Goal: Information Seeking & Learning: Learn about a topic

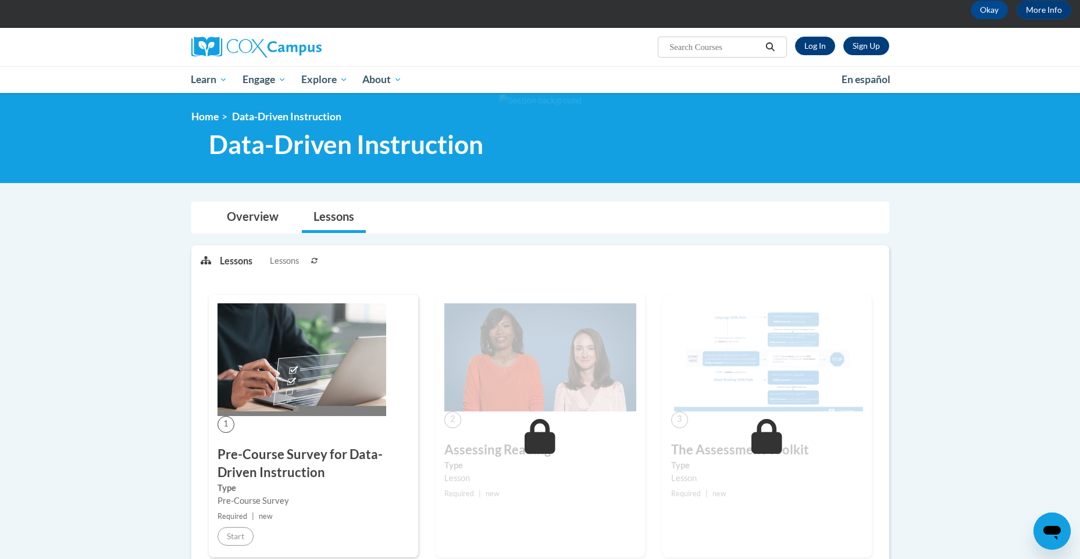
scroll to position [33, 0]
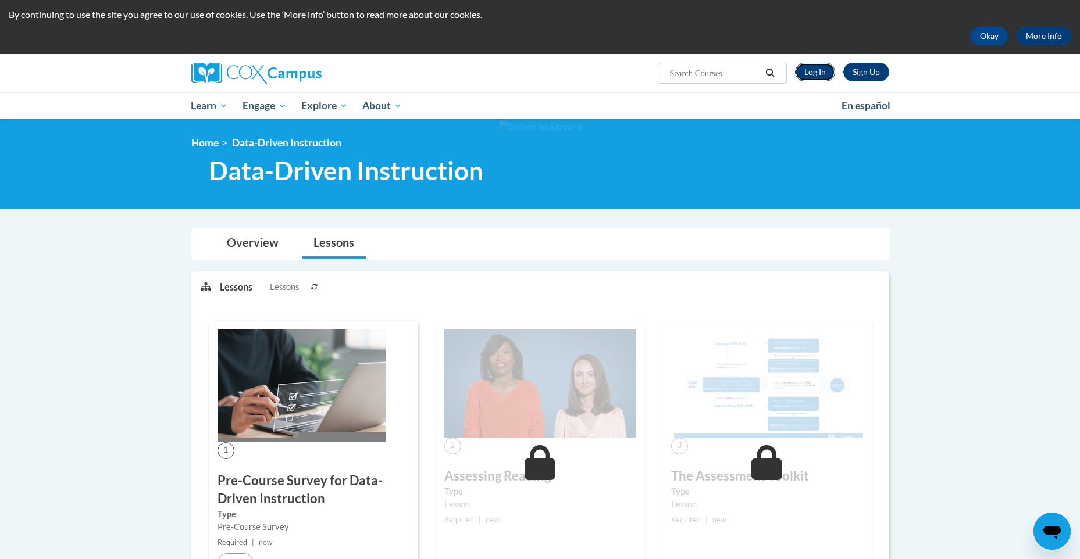
click at [810, 63] on link "Log In" at bounding box center [815, 72] width 40 height 19
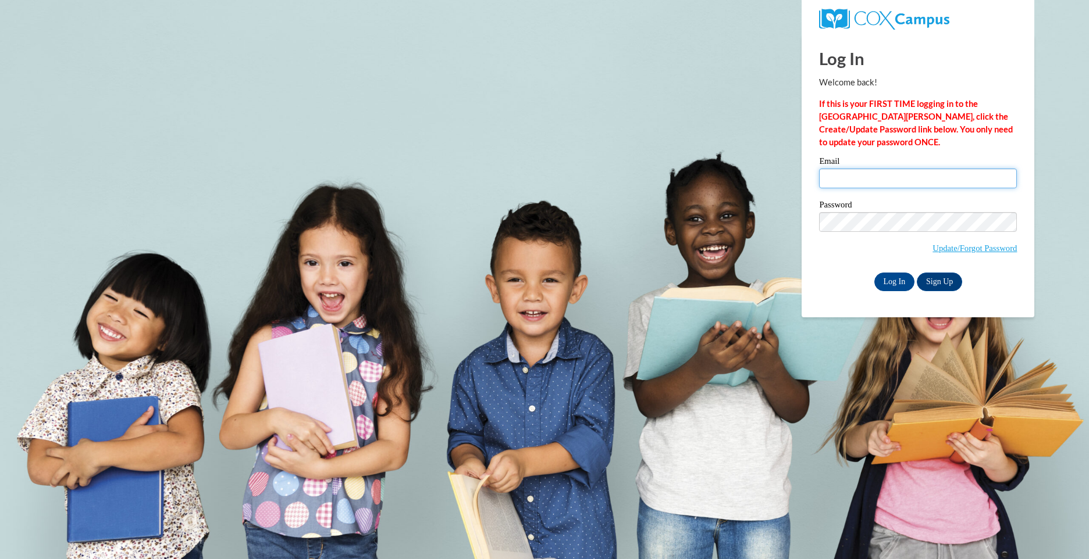
click at [862, 180] on input "Email" at bounding box center [918, 179] width 198 height 20
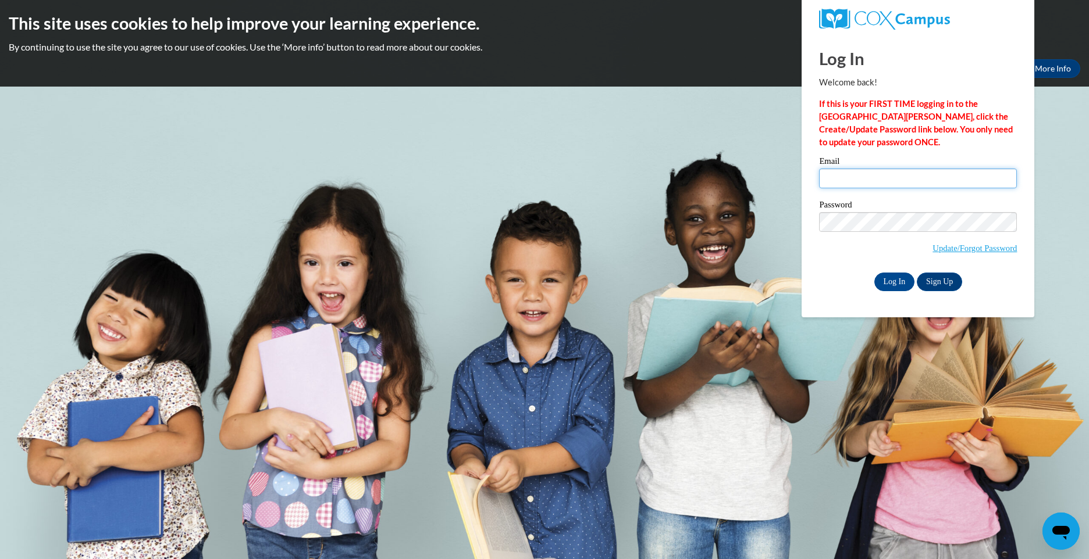
type input "rosangela.gonzales@my.utsa.edu"
click at [889, 287] on input "Log In" at bounding box center [894, 282] width 41 height 19
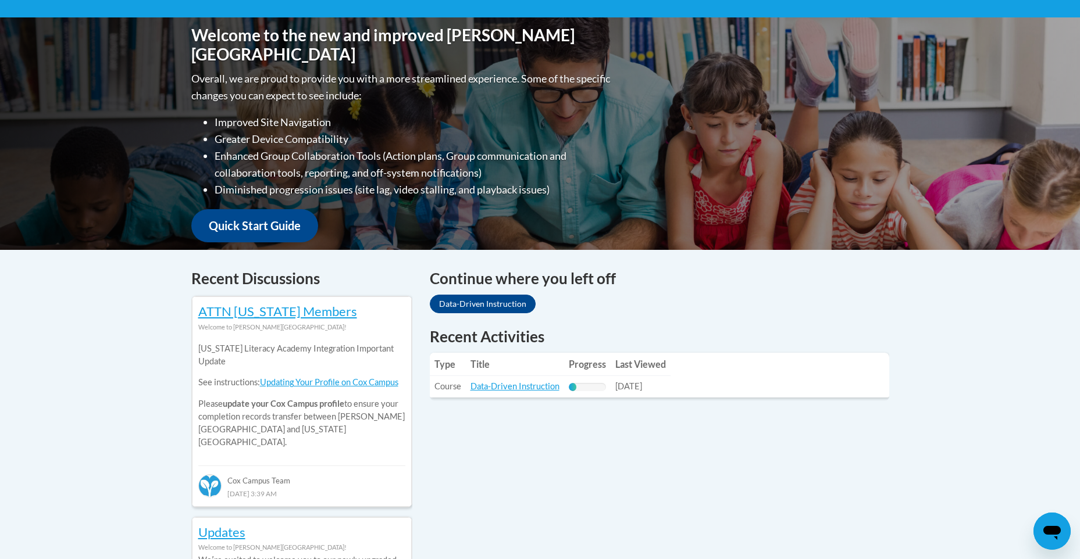
scroll to position [313, 0]
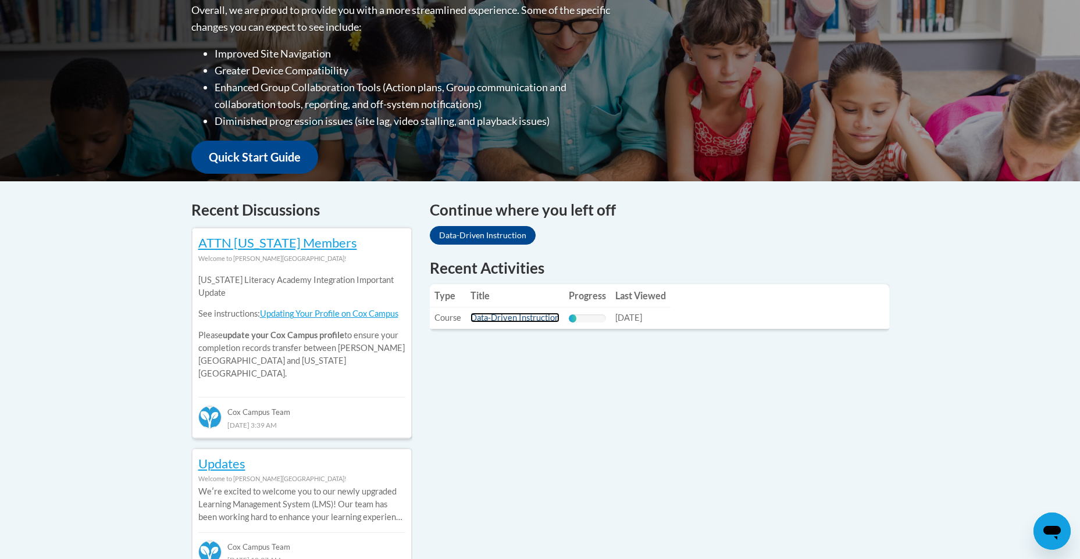
click at [535, 321] on link "Data-Driven Instruction" at bounding box center [515, 318] width 89 height 10
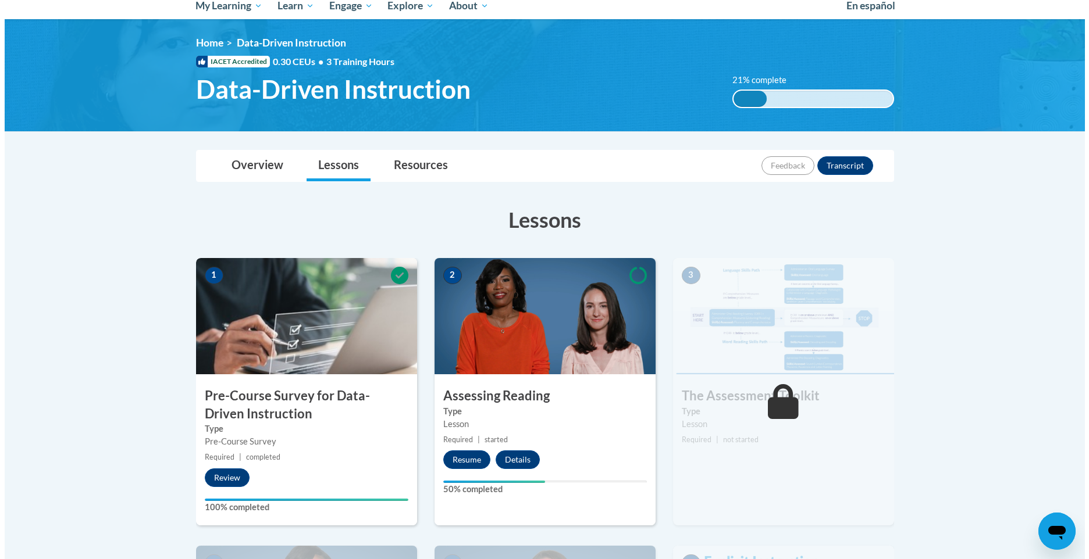
scroll to position [160, 0]
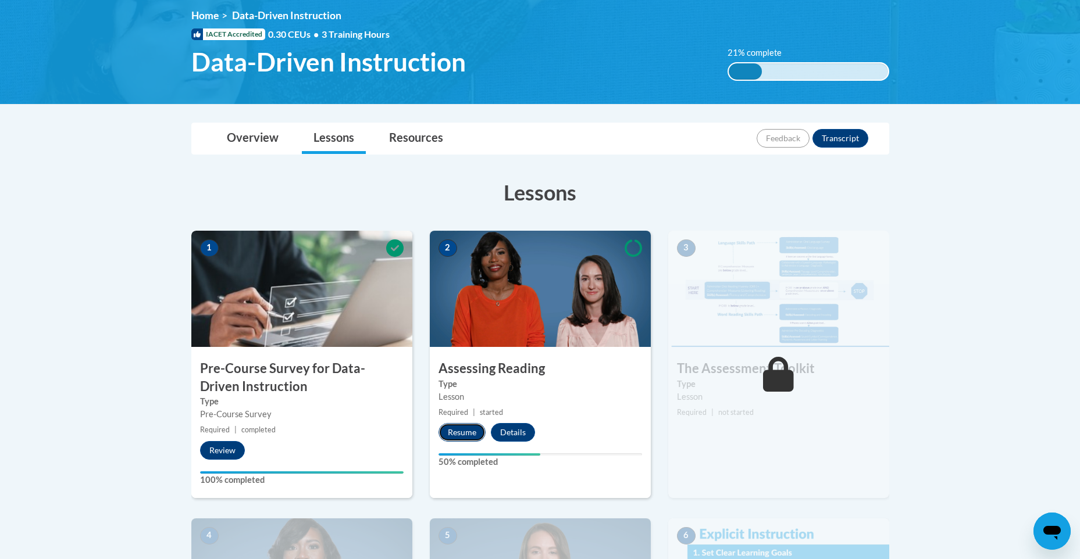
click at [457, 432] on button "Resume" at bounding box center [462, 432] width 47 height 19
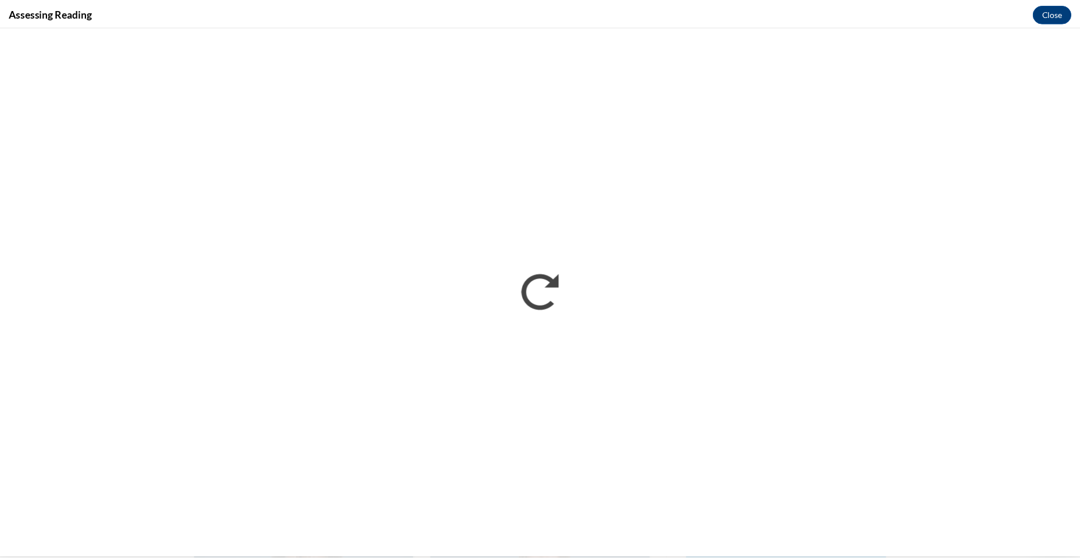
scroll to position [0, 0]
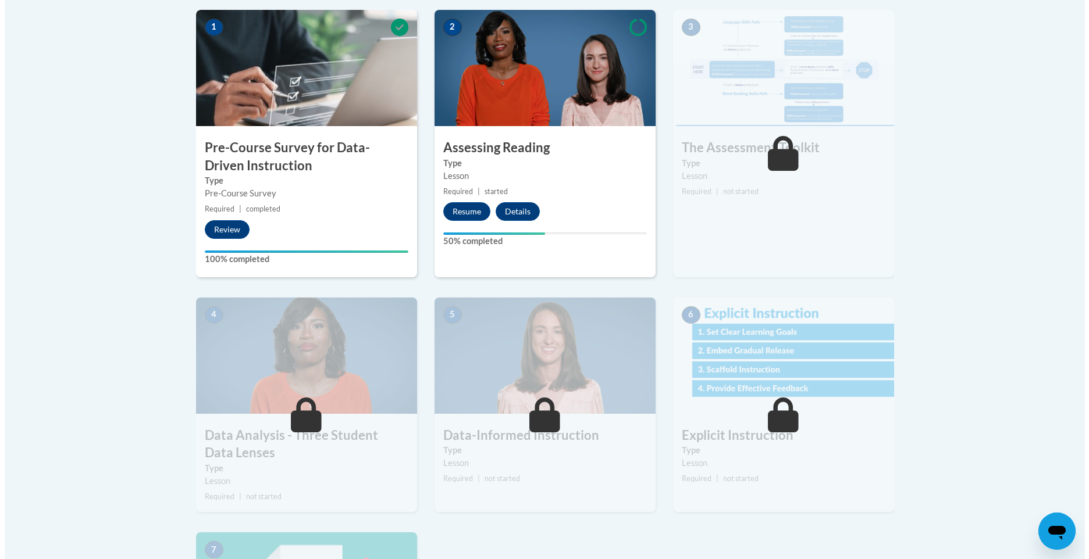
scroll to position [362, 0]
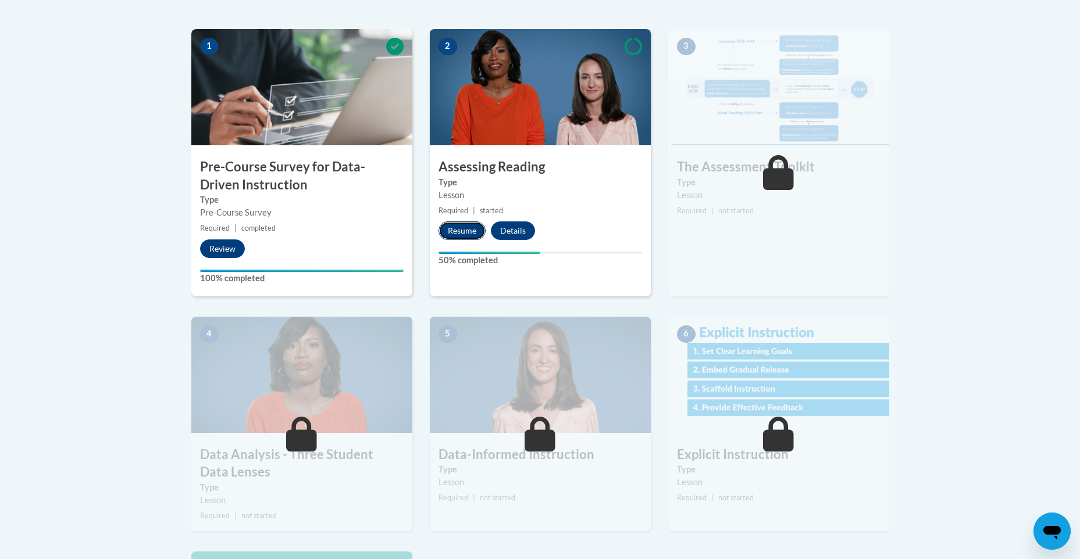
click at [454, 238] on button "Resume" at bounding box center [462, 231] width 47 height 19
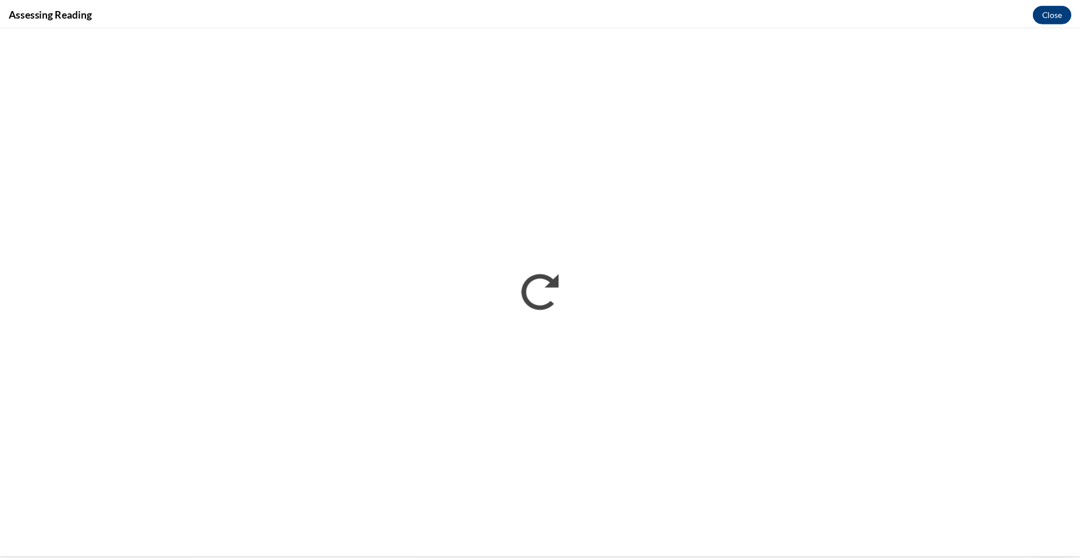
scroll to position [0, 0]
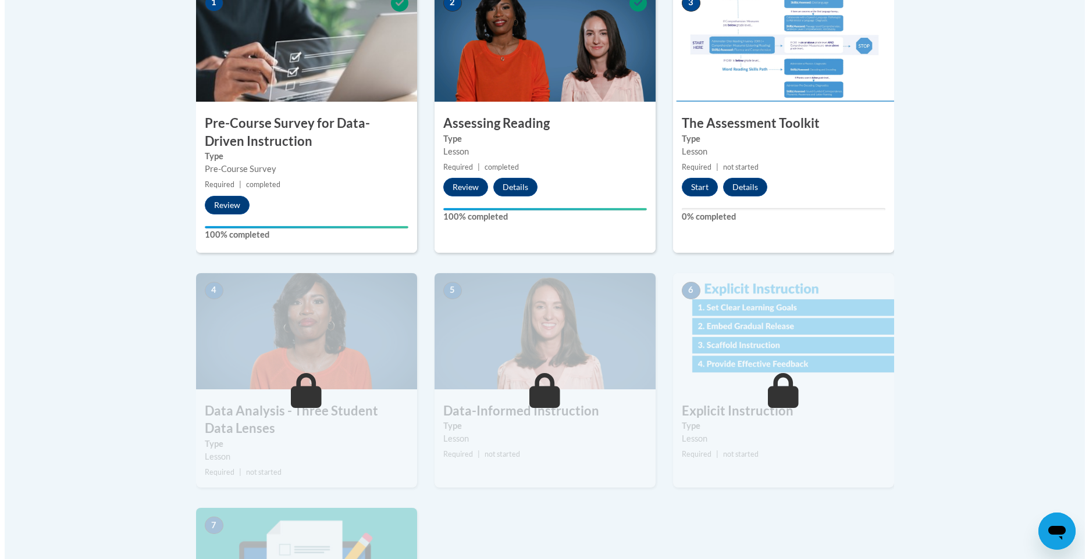
scroll to position [407, 0]
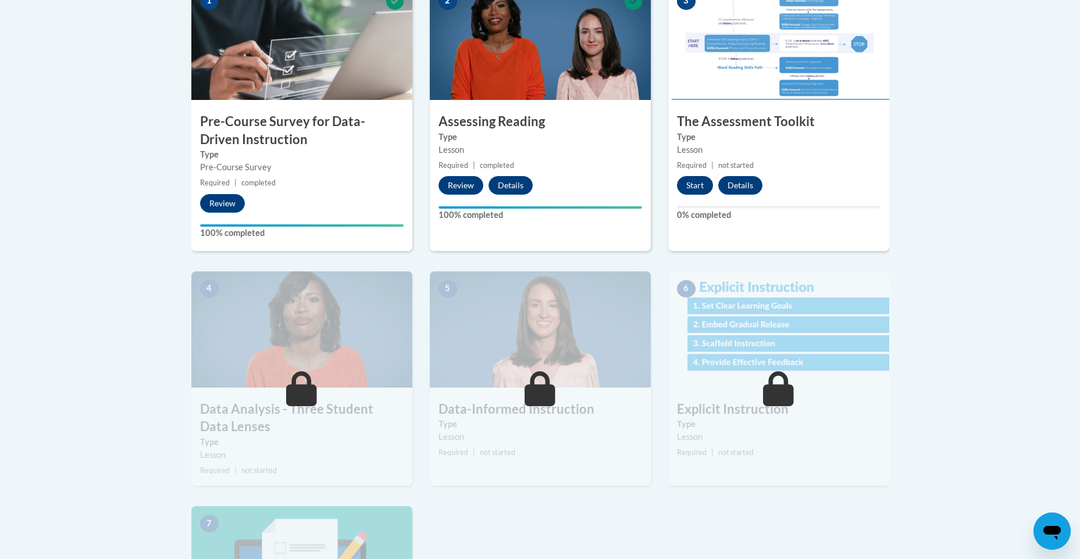
click at [696, 190] on button "Start" at bounding box center [695, 185] width 36 height 19
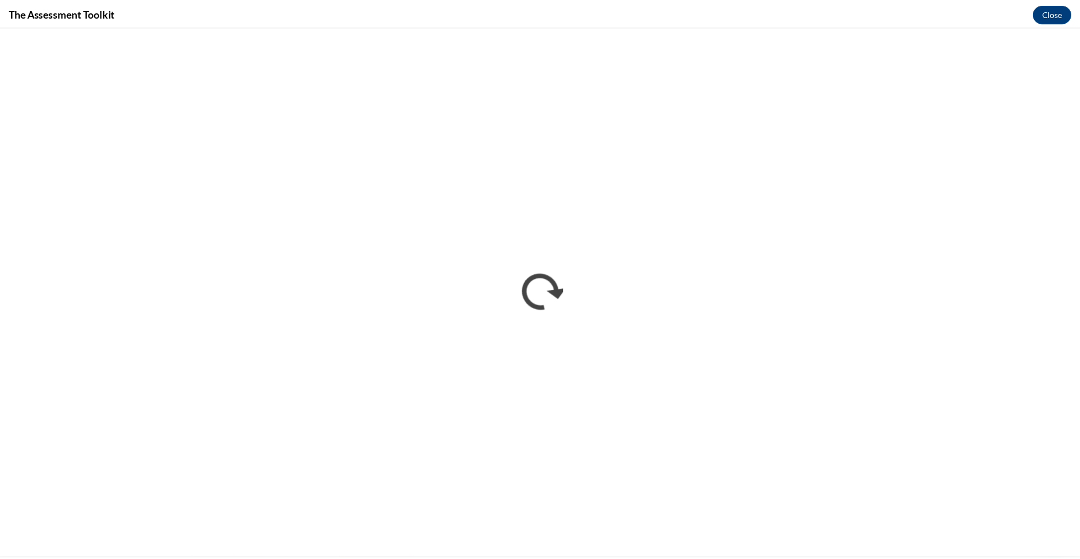
scroll to position [0, 0]
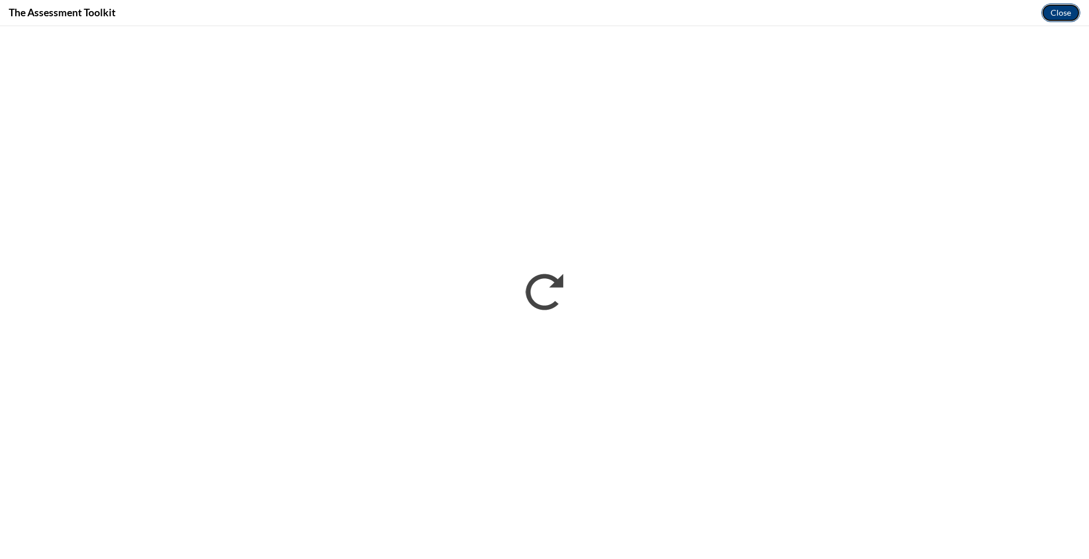
click at [1052, 16] on button "Close" at bounding box center [1060, 12] width 39 height 19
